Goal: Task Accomplishment & Management: Use online tool/utility

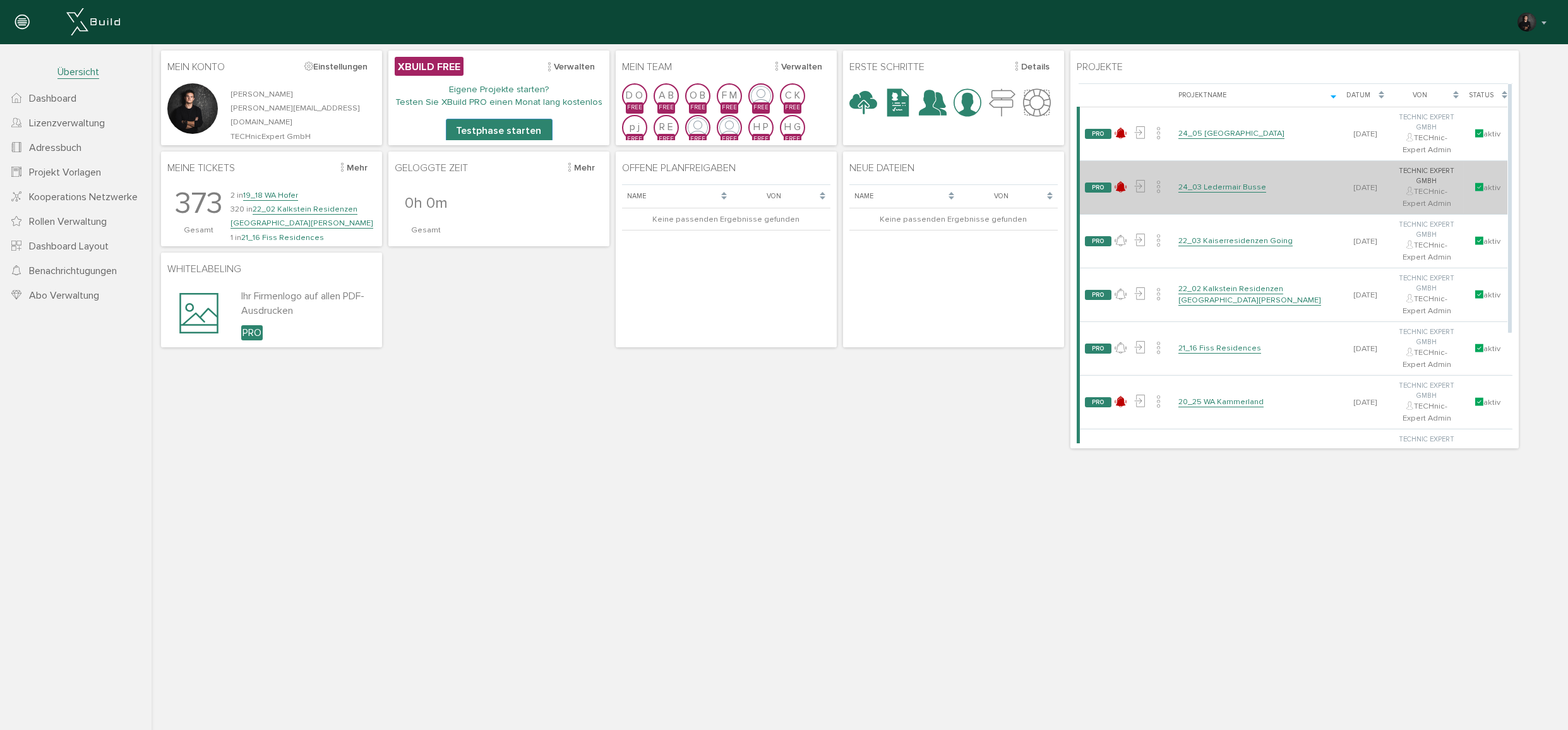
click at [1202, 182] on link "24_03 Ledermair Busse" at bounding box center [1222, 187] width 88 height 11
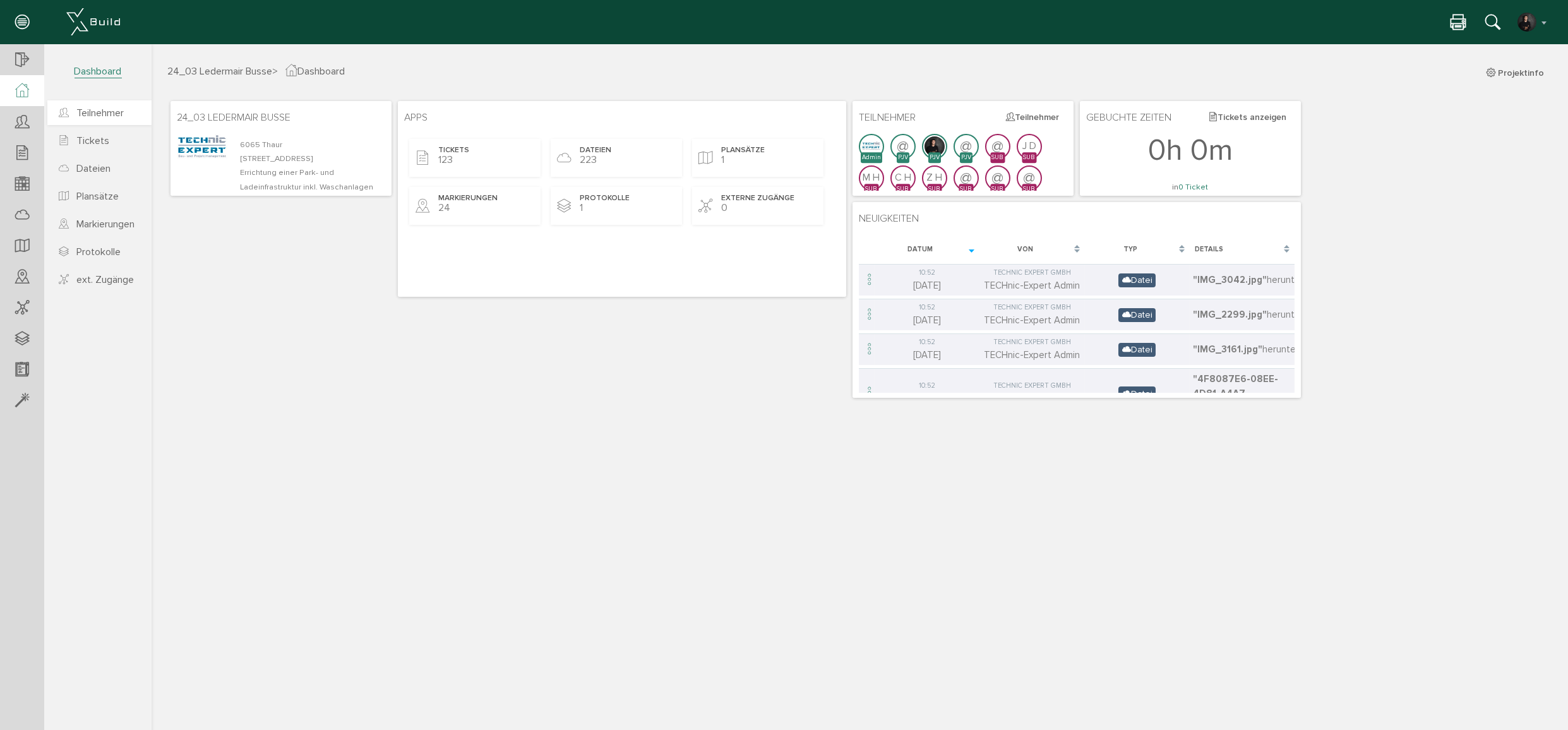
click at [94, 123] on link "Teilnehmer" at bounding box center [100, 112] width 104 height 24
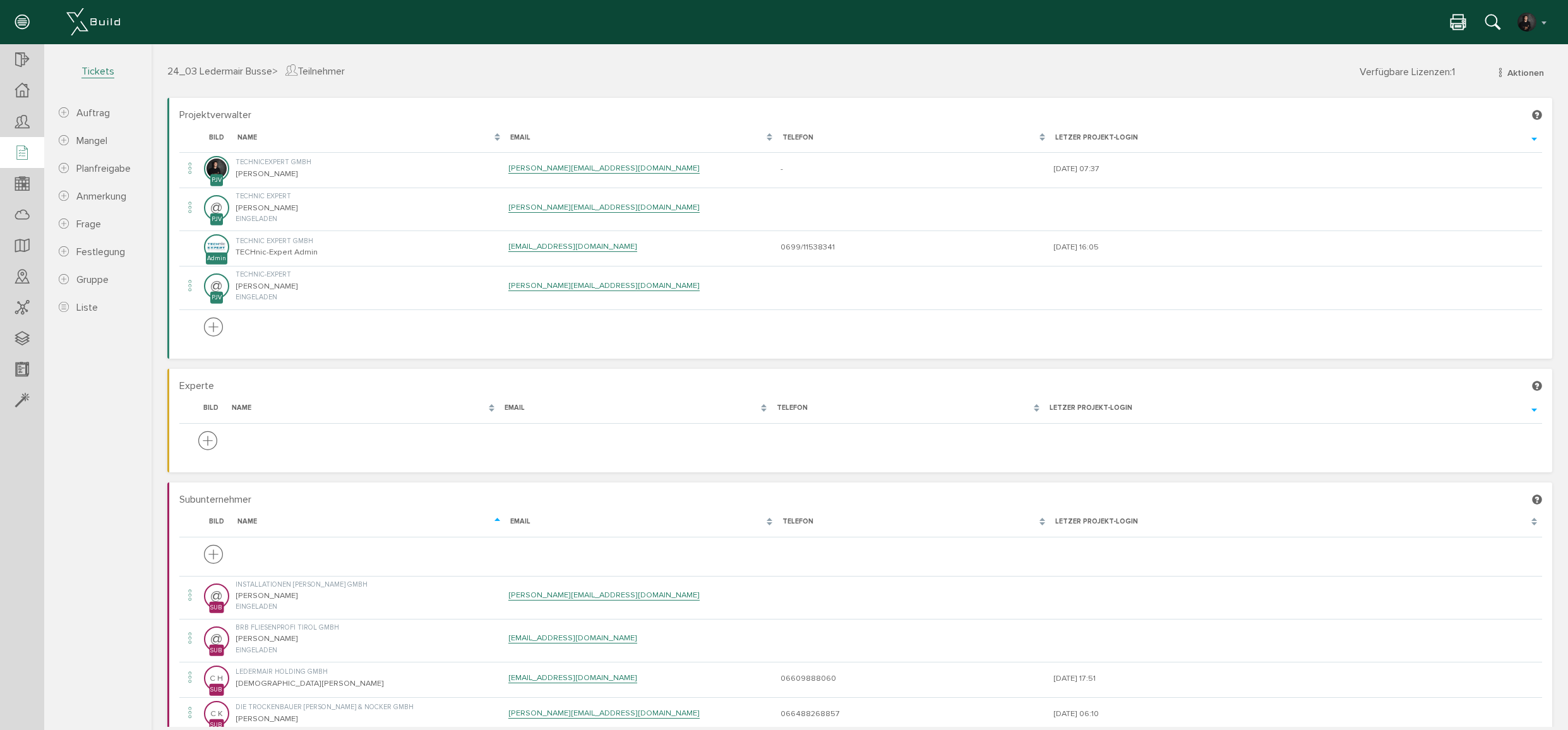
click at [17, 154] on icon at bounding box center [22, 153] width 14 height 18
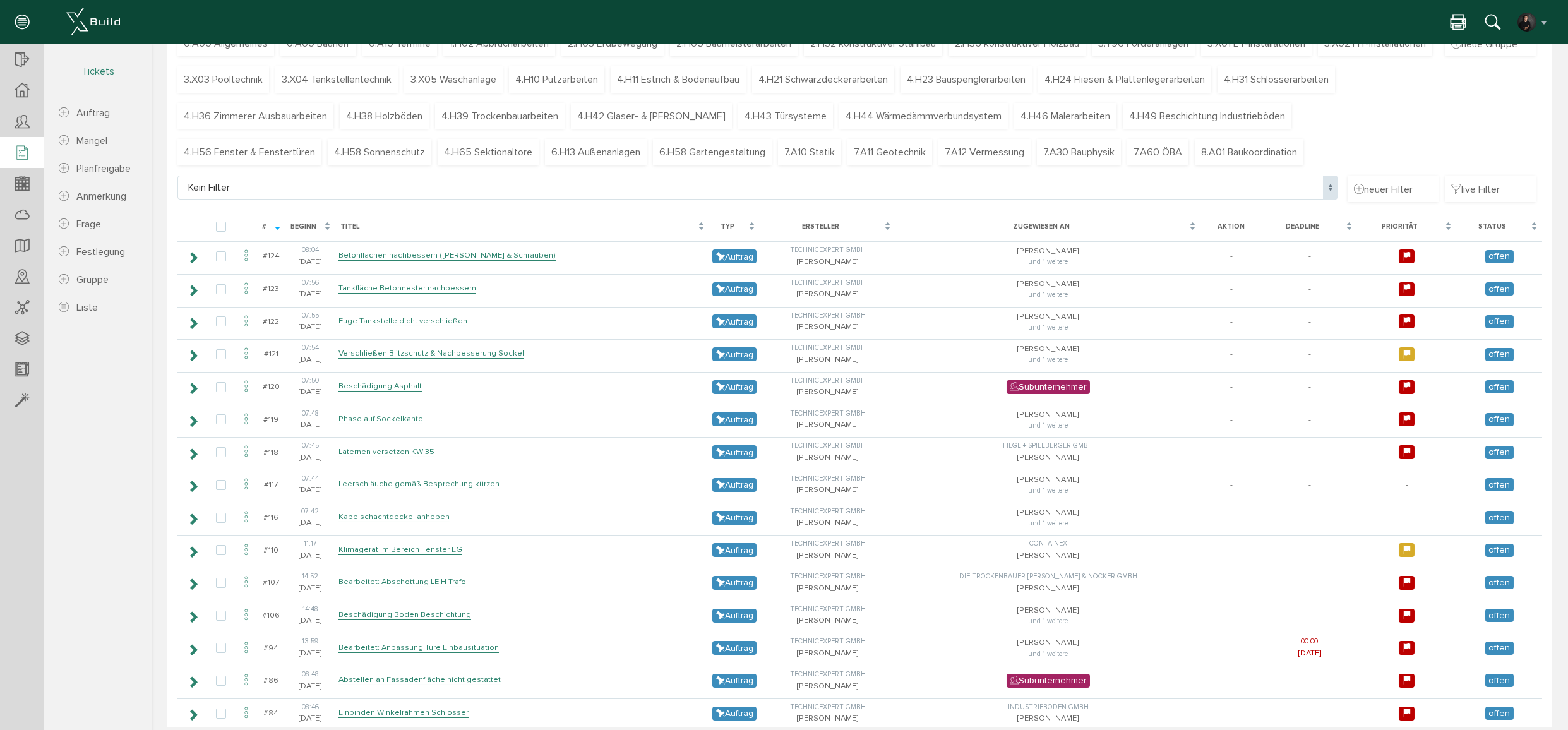
scroll to position [114, 0]
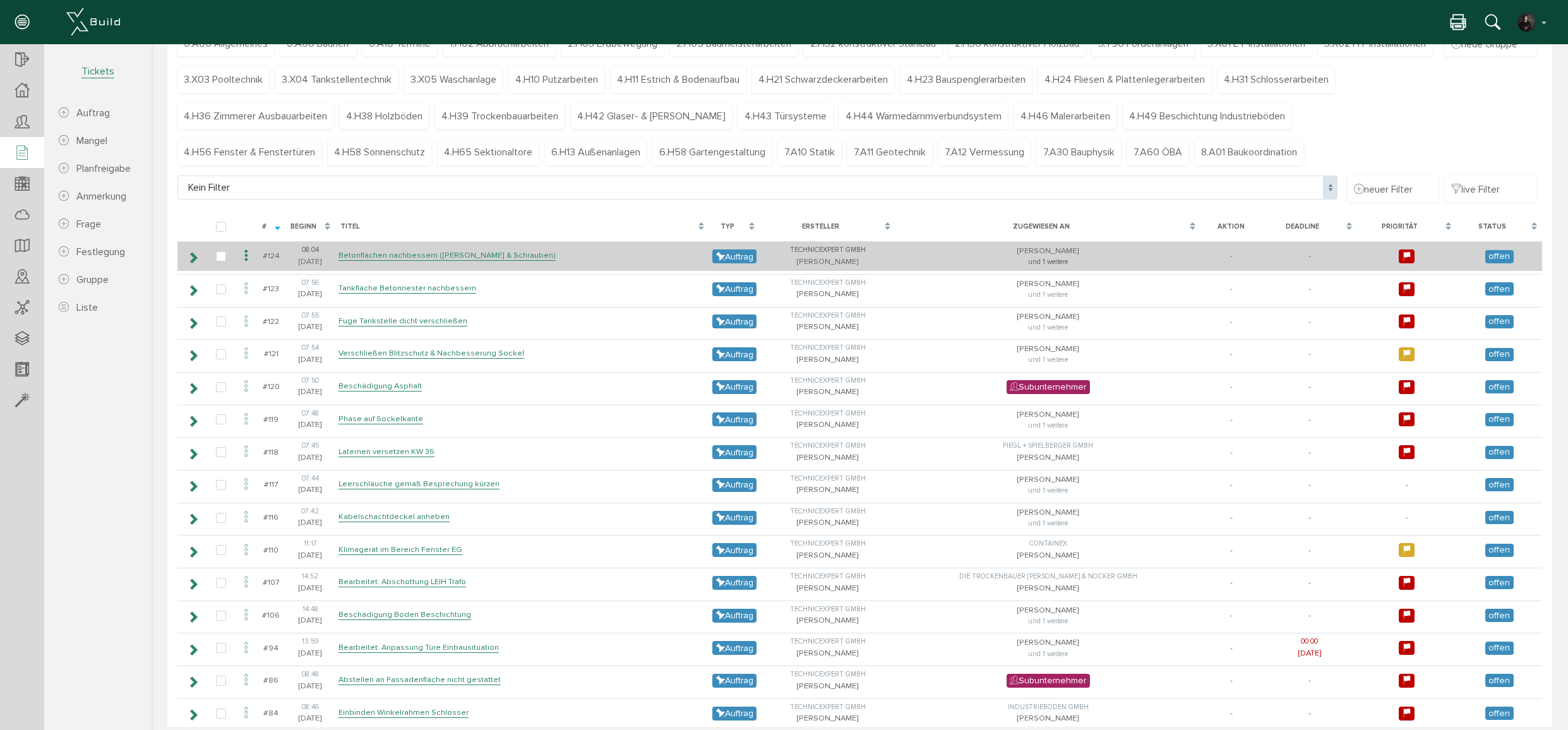
click at [193, 254] on icon at bounding box center [193, 257] width 12 height 10
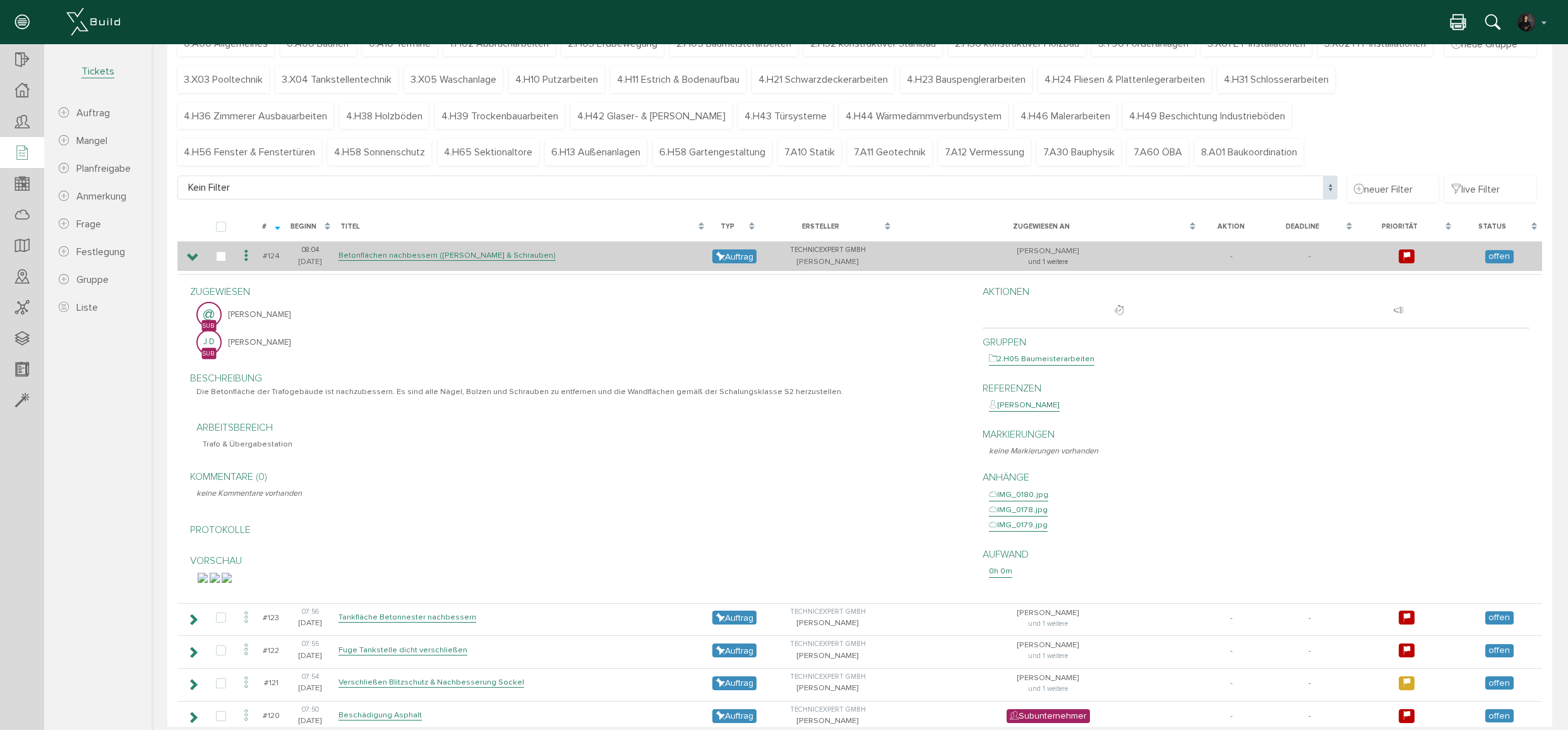
click at [193, 254] on icon at bounding box center [193, 257] width 12 height 10
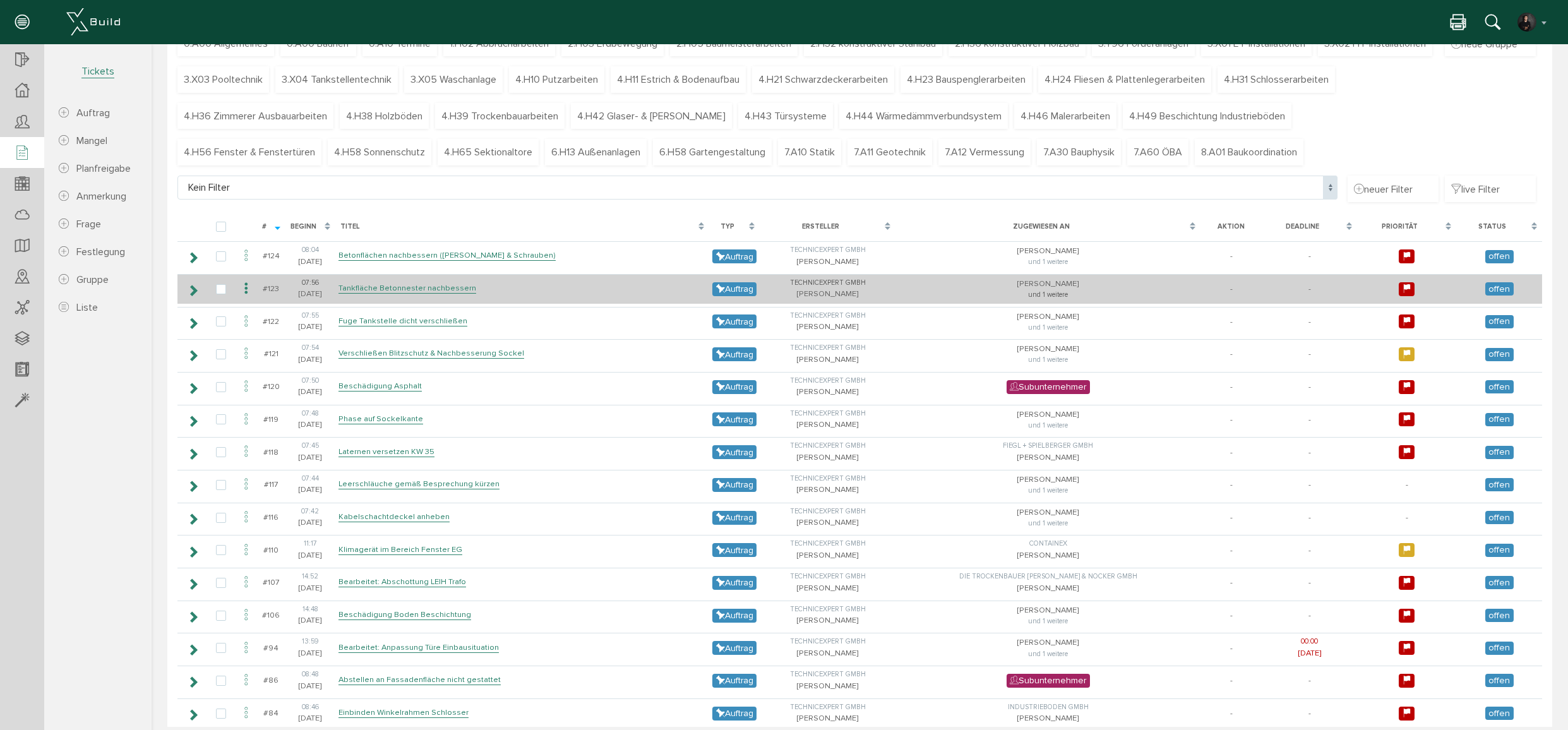
click at [189, 290] on icon at bounding box center [193, 290] width 12 height 10
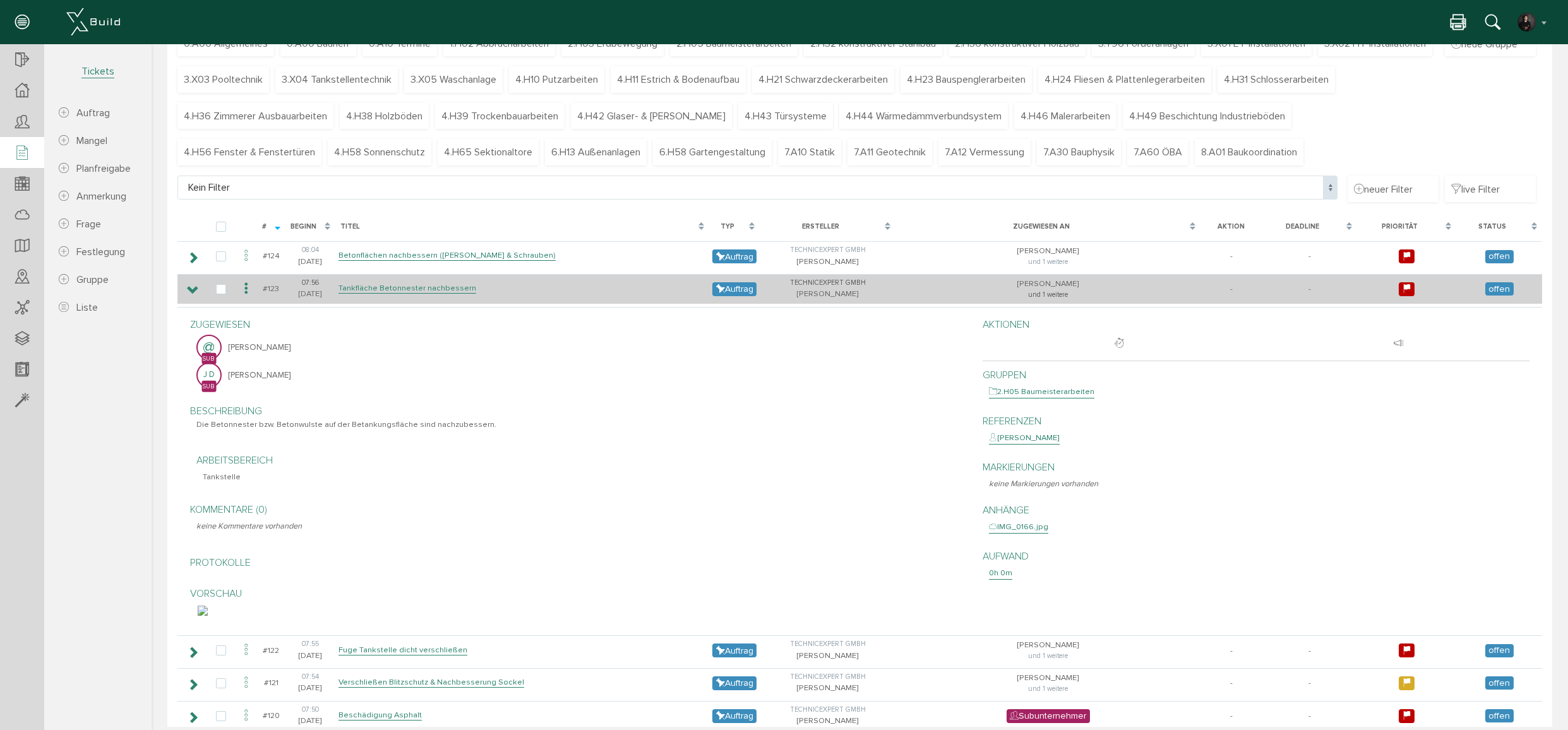
click at [189, 290] on icon at bounding box center [193, 290] width 12 height 10
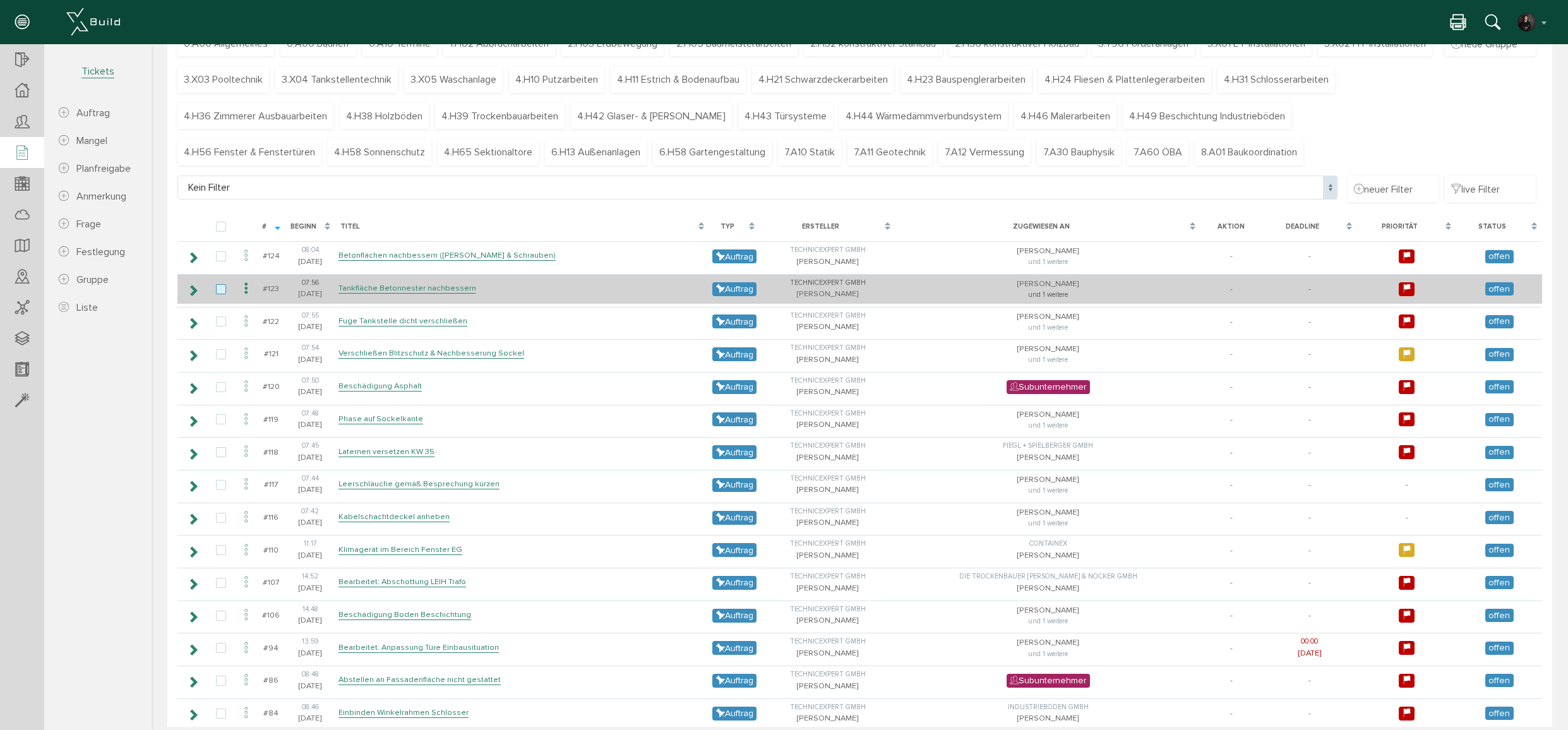
click at [222, 291] on label at bounding box center [223, 289] width 15 height 11
click at [222, 291] on input "checkbox" at bounding box center [220, 288] width 8 height 8
checkbox input "true"
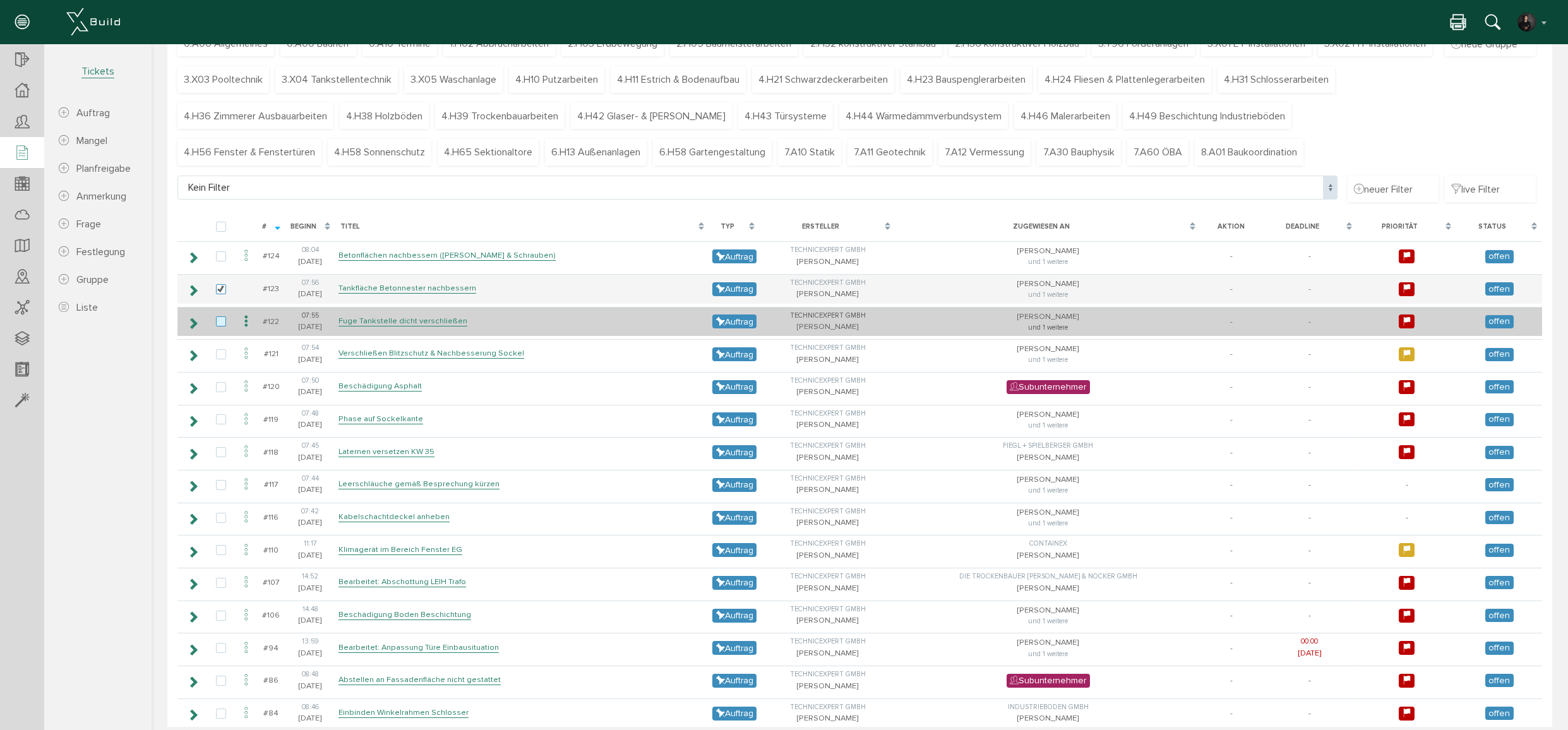
click at [219, 318] on label at bounding box center [223, 322] width 15 height 11
click at [219, 318] on input "checkbox" at bounding box center [220, 320] width 8 height 8
checkbox input "true"
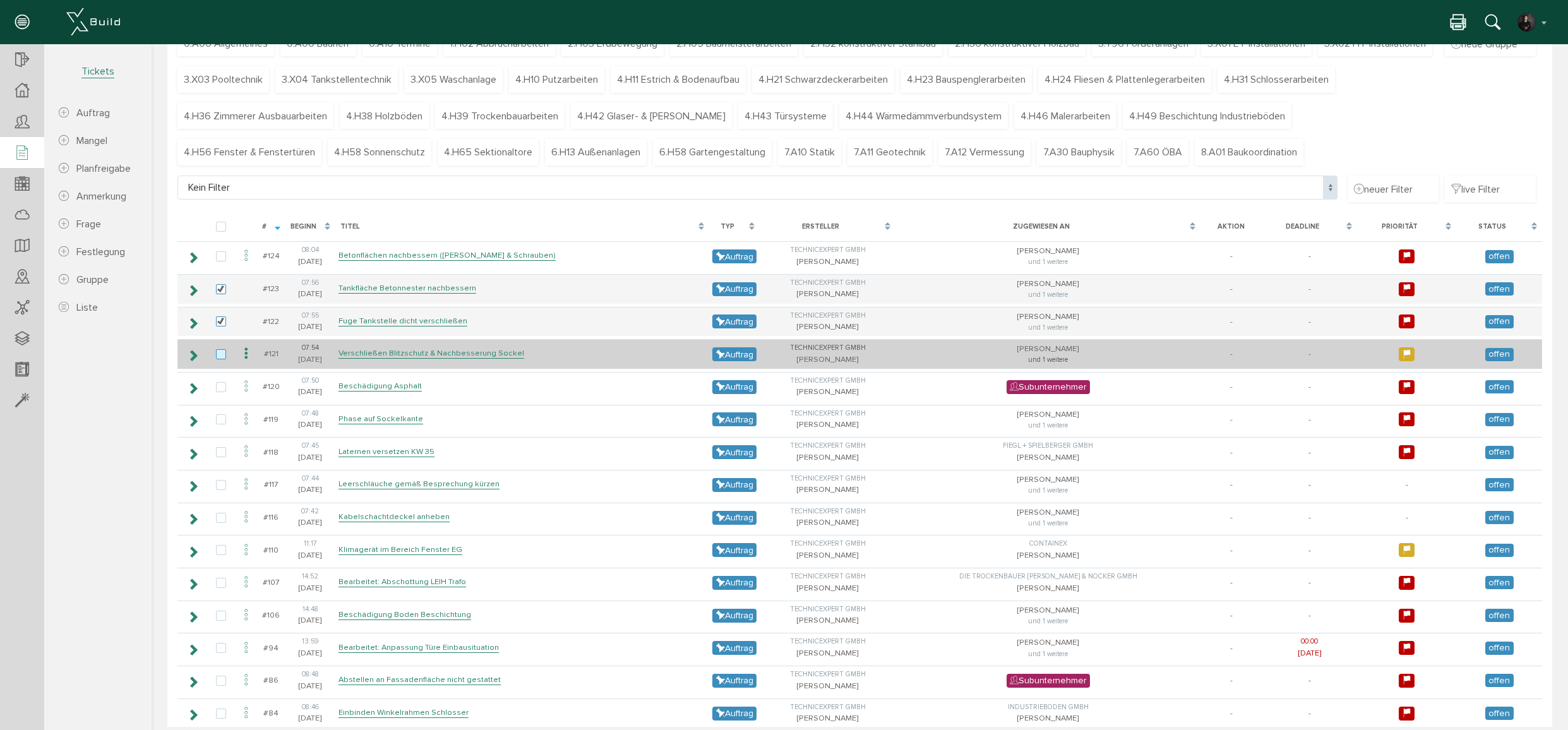
click at [221, 353] on label at bounding box center [223, 354] width 15 height 11
click at [221, 353] on input "checkbox" at bounding box center [220, 353] width 8 height 8
click at [221, 353] on label at bounding box center [223, 354] width 15 height 11
click at [221, 353] on input "checkbox" at bounding box center [220, 353] width 8 height 8
checkbox input "false"
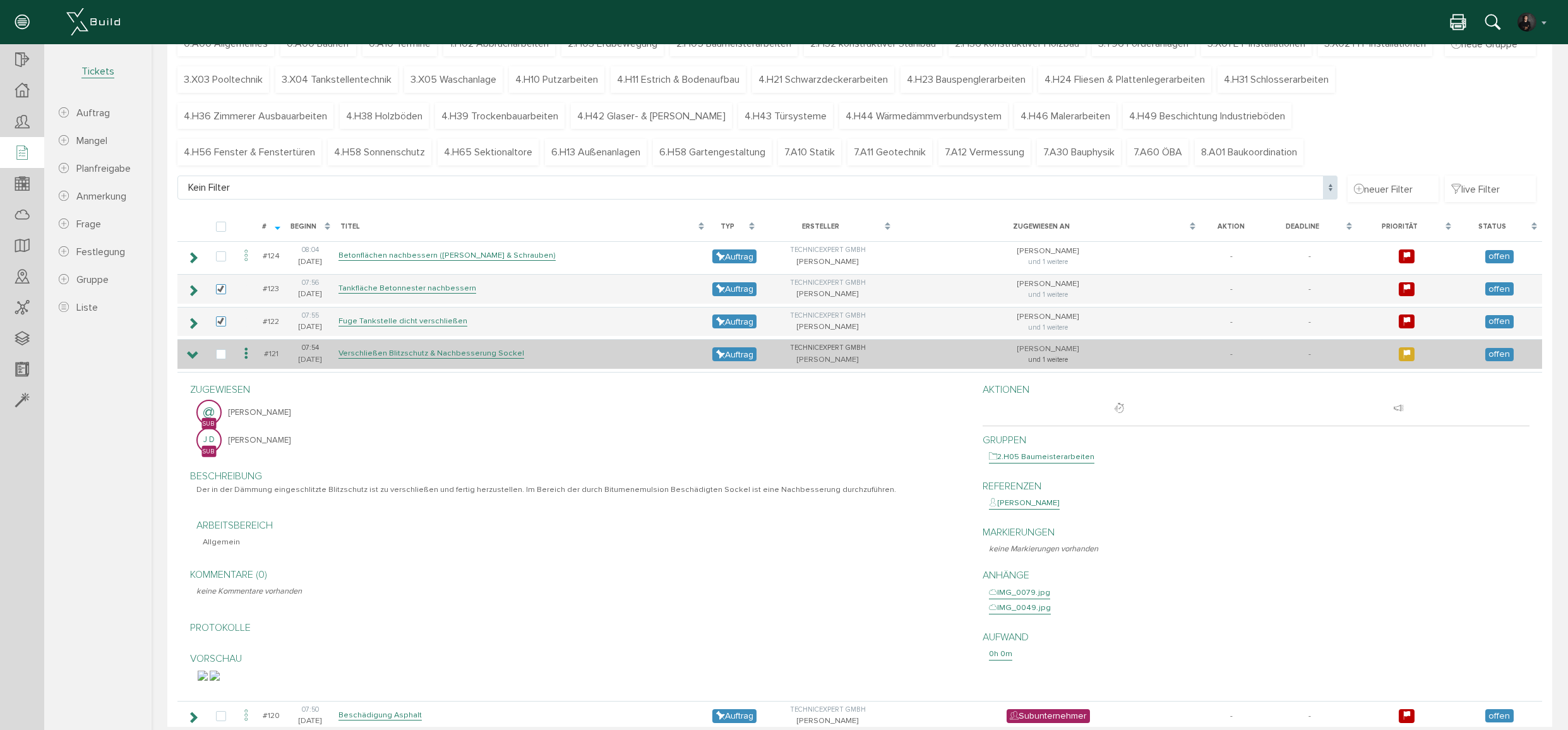
click at [187, 353] on icon at bounding box center [193, 355] width 12 height 10
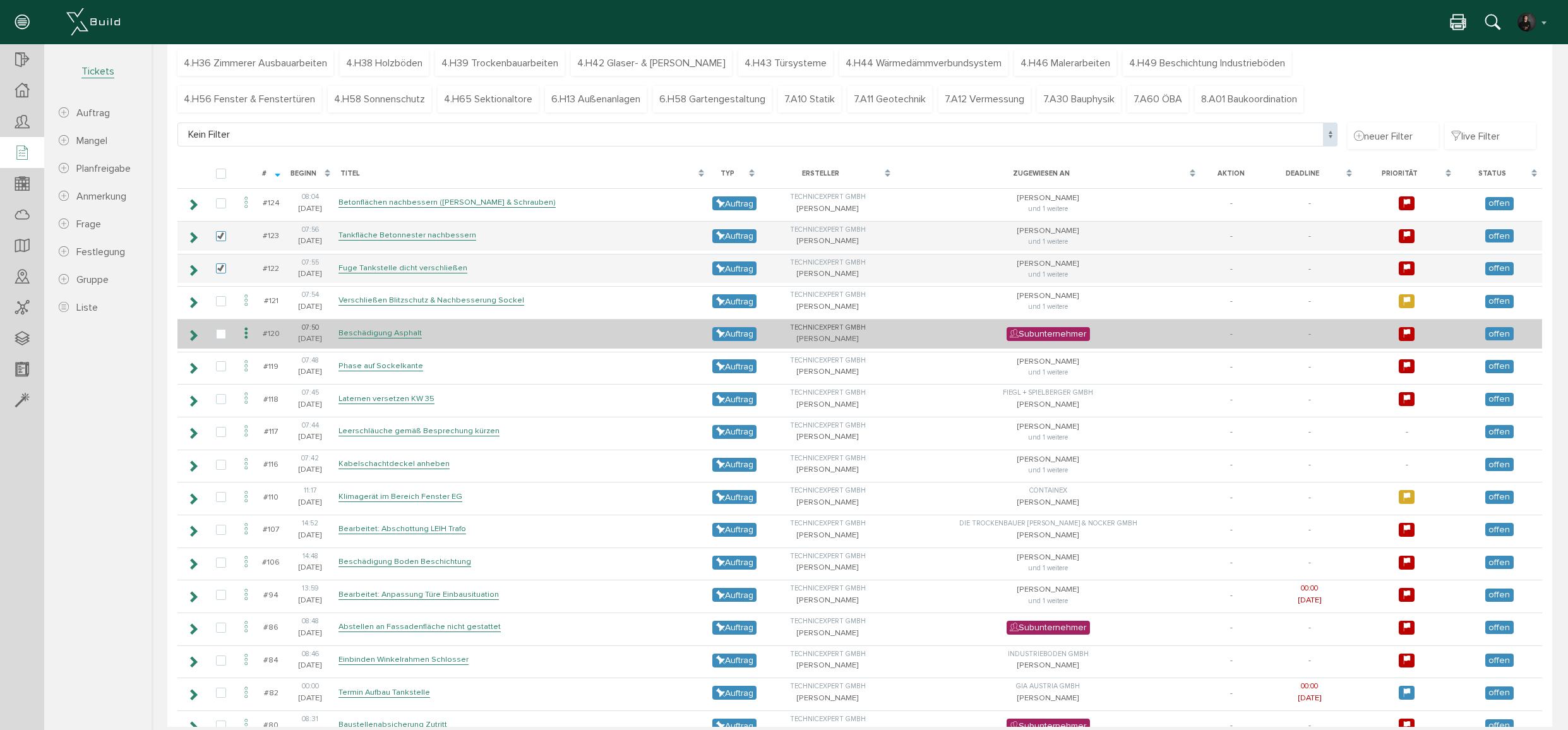
scroll to position [172, 0]
